Goal: Transaction & Acquisition: Purchase product/service

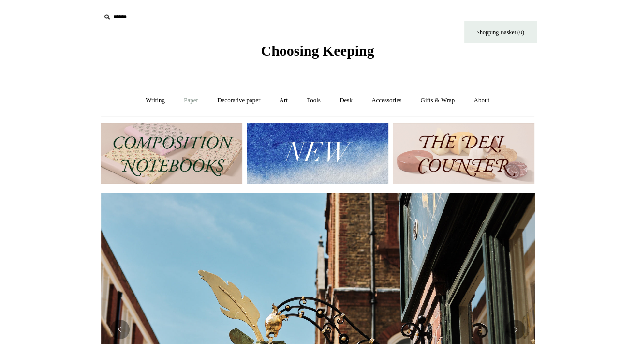
scroll to position [0, 434]
click at [184, 102] on link "Paper +" at bounding box center [191, 101] width 32 height 26
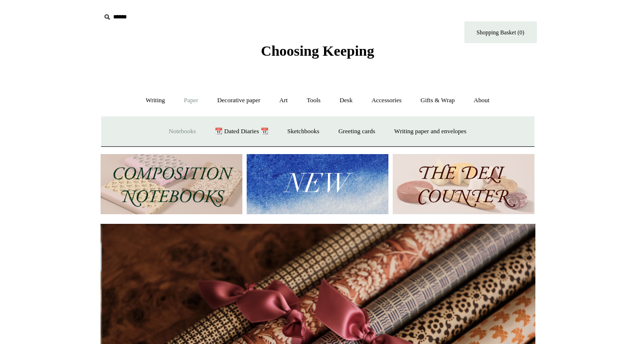
scroll to position [0, 869]
click at [164, 127] on link "Notebooks +" at bounding box center [182, 132] width 45 height 26
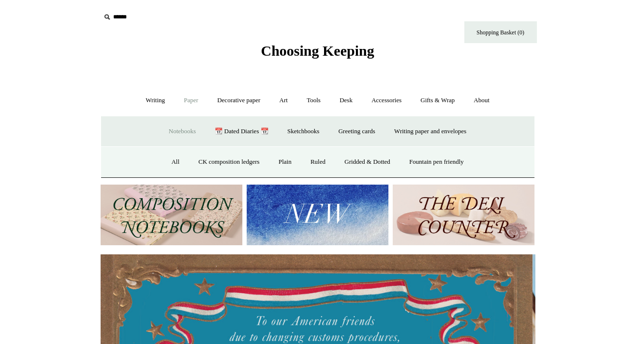
scroll to position [0, 0]
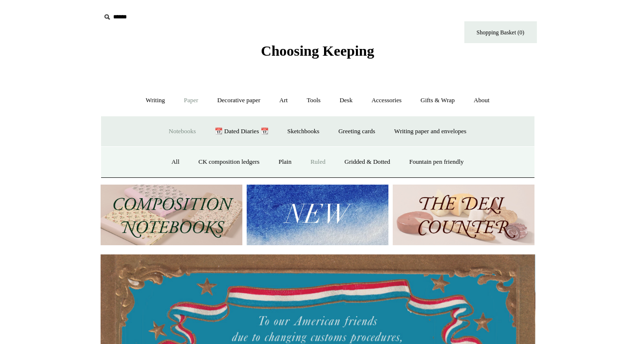
click at [313, 162] on link "Ruled" at bounding box center [318, 162] width 32 height 26
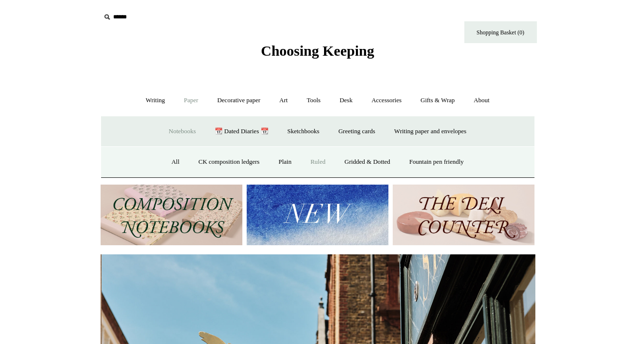
scroll to position [0, 434]
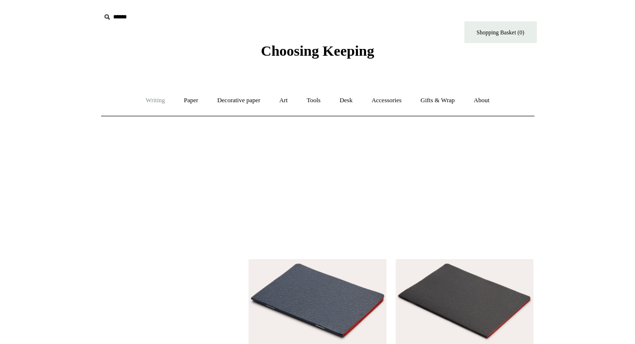
click at [147, 101] on link "Writing +" at bounding box center [155, 101] width 37 height 26
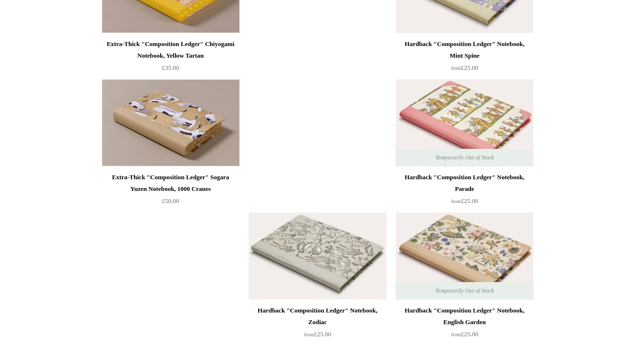
scroll to position [1045, 0]
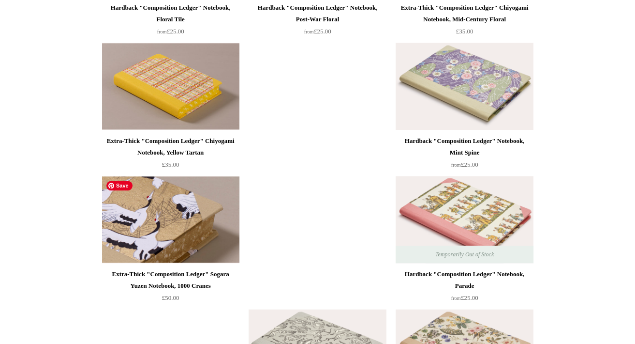
click at [189, 219] on img at bounding box center [170, 219] width 137 height 87
